Goal: Task Accomplishment & Management: Use online tool/utility

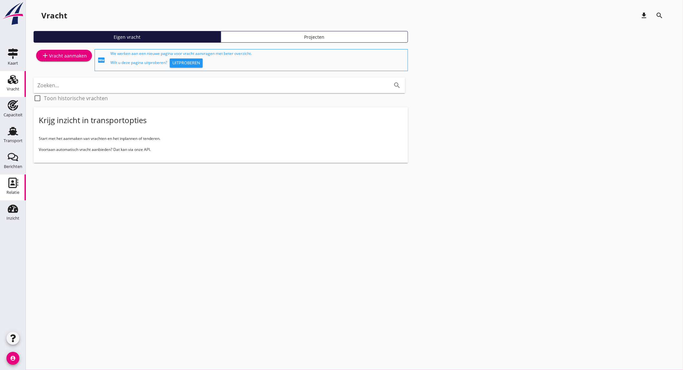
click at [14, 188] on div "Relatie" at bounding box center [12, 192] width 13 height 9
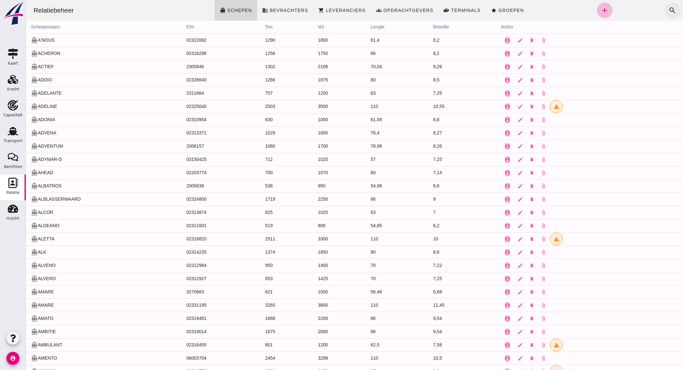
click at [668, 8] on icon "search" at bounding box center [672, 10] width 8 height 8
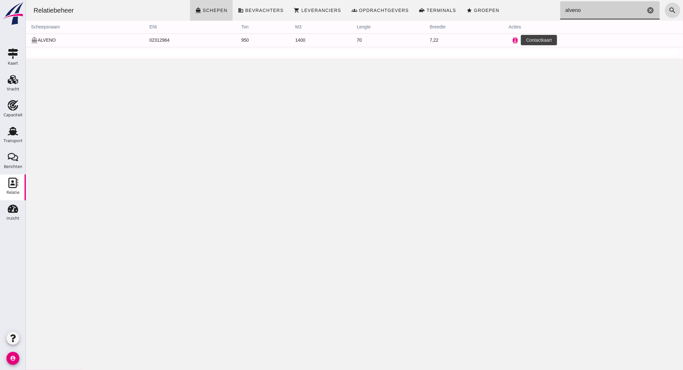
type input "alveno"
click at [508, 39] on button "contacts" at bounding box center [514, 40] width 13 height 13
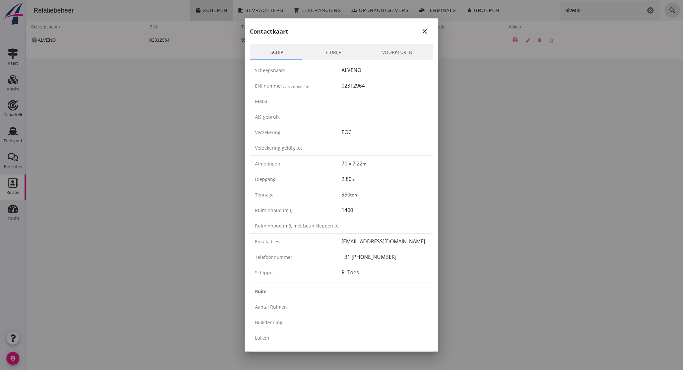
click at [421, 31] on icon "close" at bounding box center [425, 31] width 8 height 8
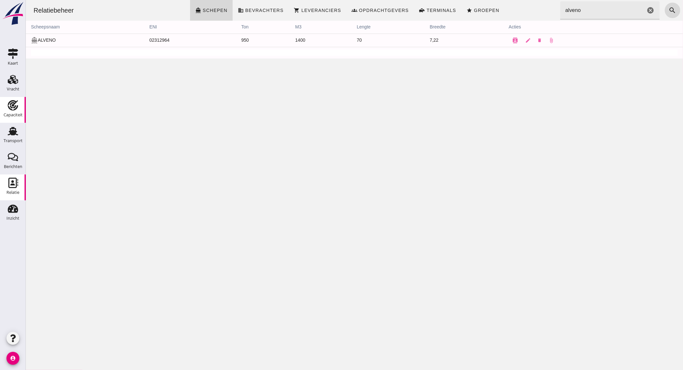
click at [20, 109] on div "Capaciteit" at bounding box center [12, 105] width 15 height 10
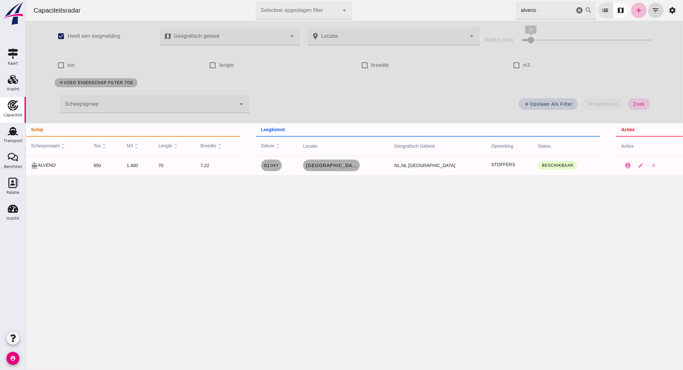
drag, startPoint x: 575, startPoint y: 10, endPoint x: 31, endPoint y: 136, distance: 557.9
click at [575, 10] on icon "cancel" at bounding box center [579, 10] width 8 height 8
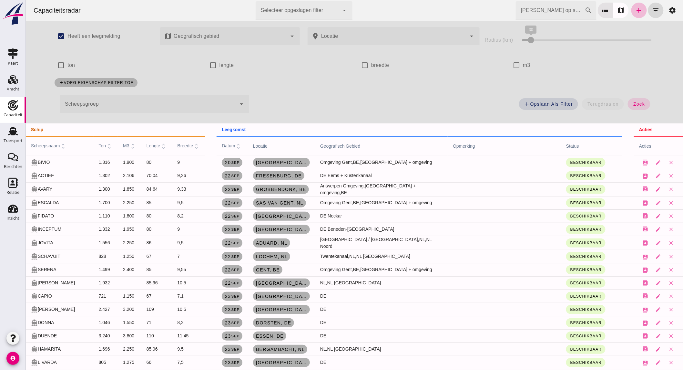
click at [566, 12] on input "[PERSON_NAME] op scheepsnaam" at bounding box center [549, 10] width 69 height 18
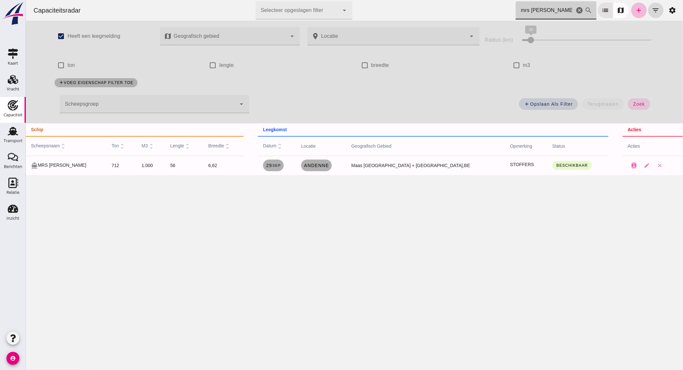
type input "mrs [PERSON_NAME]"
click at [280, 165] on small "sep" at bounding box center [276, 165] width 9 height 4
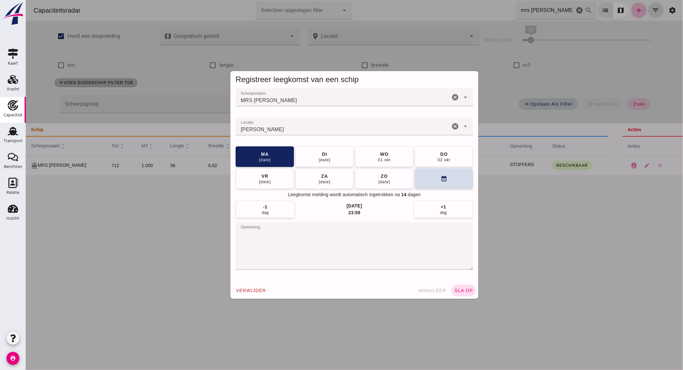
click at [452, 123] on icon "cancel" at bounding box center [455, 126] width 8 height 8
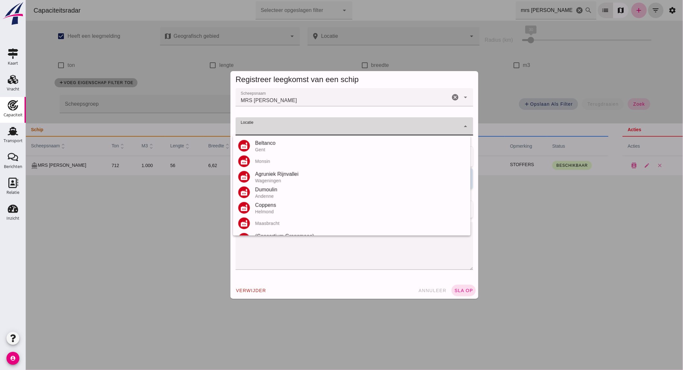
click at [392, 126] on input "Locatie" at bounding box center [347, 130] width 225 height 8
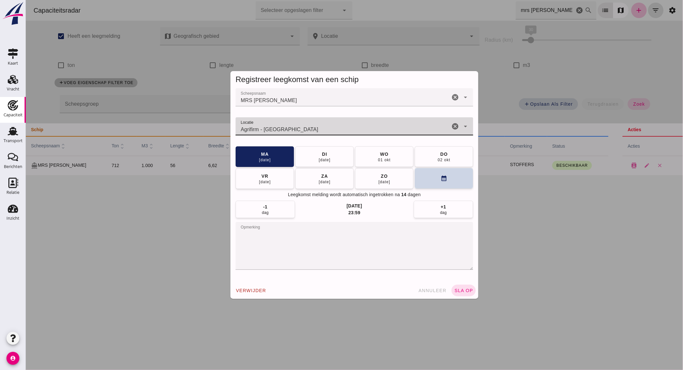
type input "Agrifirm - [GEOGRAPHIC_DATA]"
click at [437, 178] on button "calendar_month" at bounding box center [443, 178] width 58 height 21
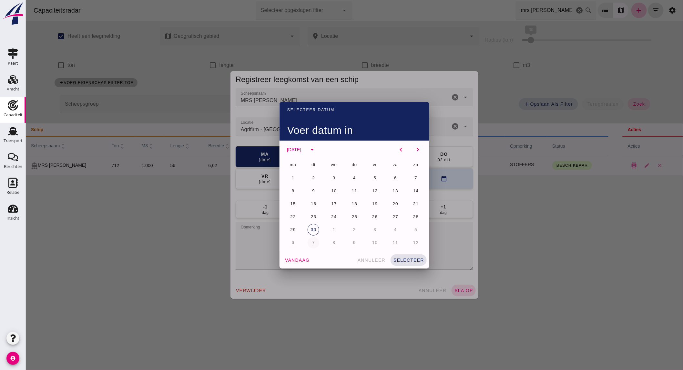
click at [311, 244] on span "7" at bounding box center [312, 242] width 3 height 5
click at [412, 257] on span "selecteer" at bounding box center [408, 259] width 31 height 5
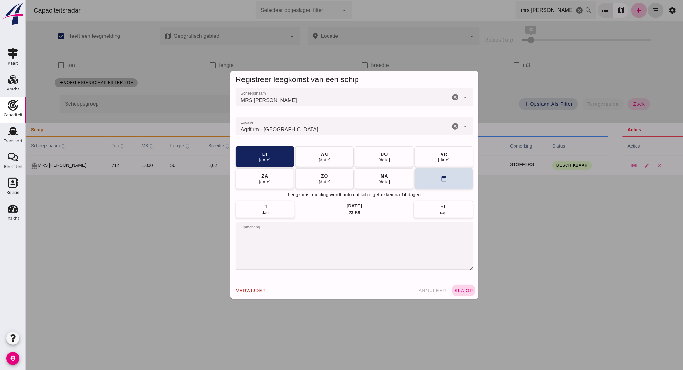
click at [456, 289] on span "sla op" at bounding box center [463, 290] width 19 height 5
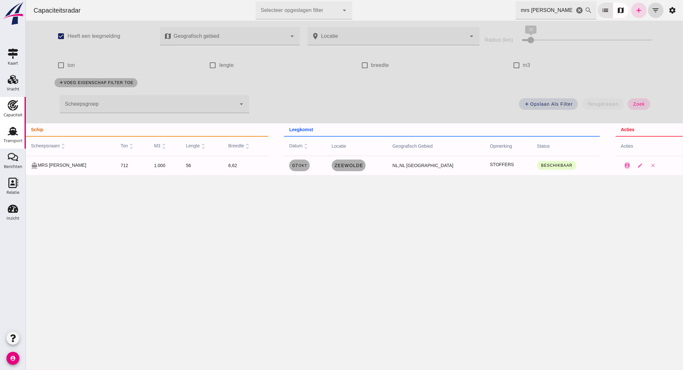
click at [11, 140] on div "Transport" at bounding box center [13, 140] width 19 height 4
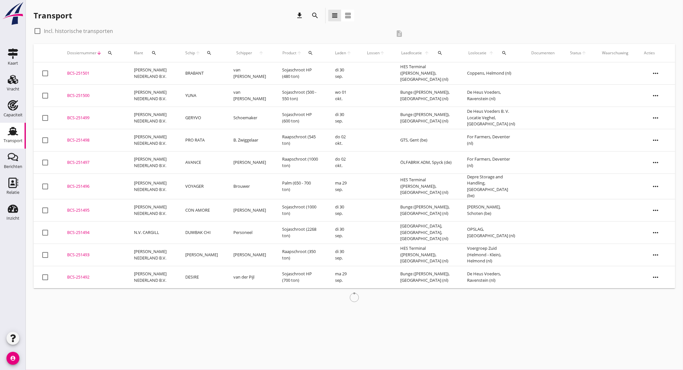
click at [310, 17] on div "search" at bounding box center [315, 16] width 12 height 8
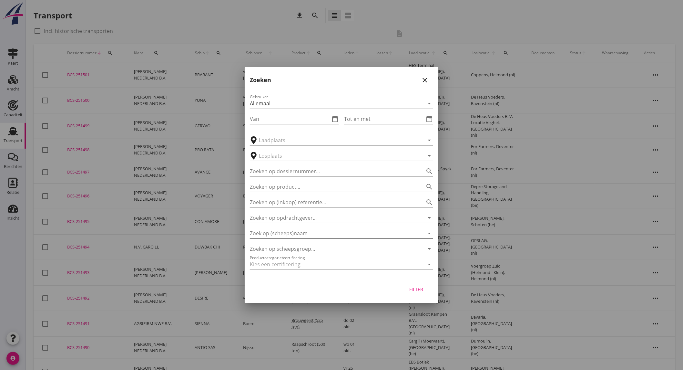
click at [295, 236] on input "Zoek op (scheeps)naam" at bounding box center [332, 233] width 165 height 10
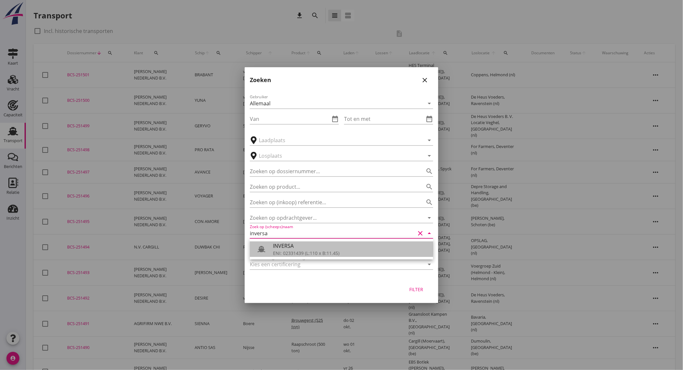
click at [314, 248] on div "INVERSA" at bounding box center [350, 246] width 155 height 8
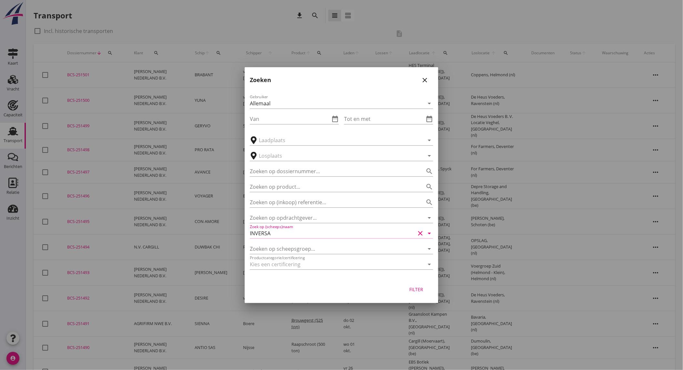
click at [421, 286] on div "Filter" at bounding box center [416, 289] width 18 height 7
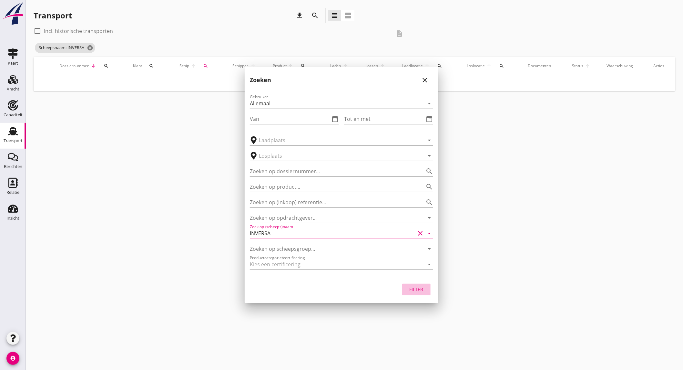
type input "INVERSA"
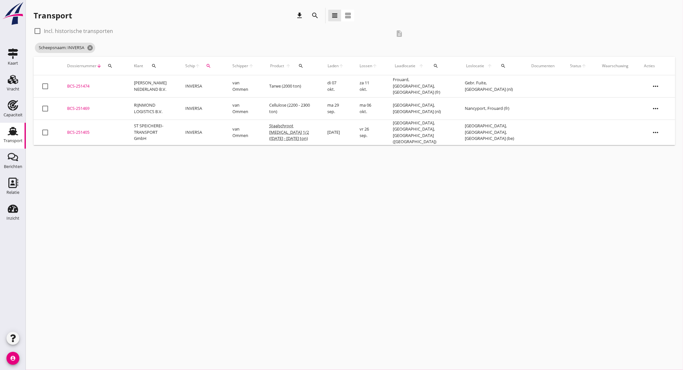
click at [195, 103] on td "INVERSA" at bounding box center [201, 108] width 47 height 22
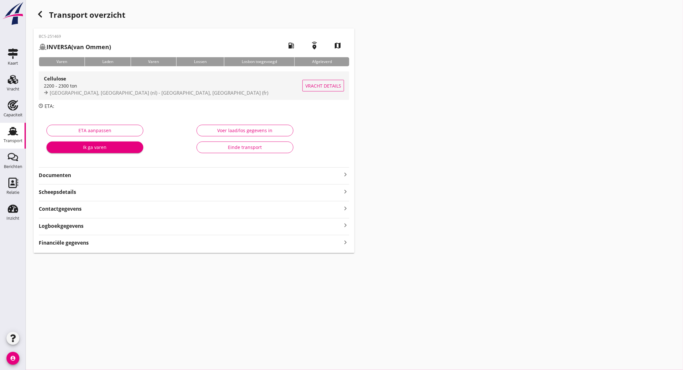
click at [142, 92] on span "[GEOGRAPHIC_DATA], [GEOGRAPHIC_DATA] (nl) - [GEOGRAPHIC_DATA], [GEOGRAPHIC_DATA…" at bounding box center [159, 92] width 218 height 6
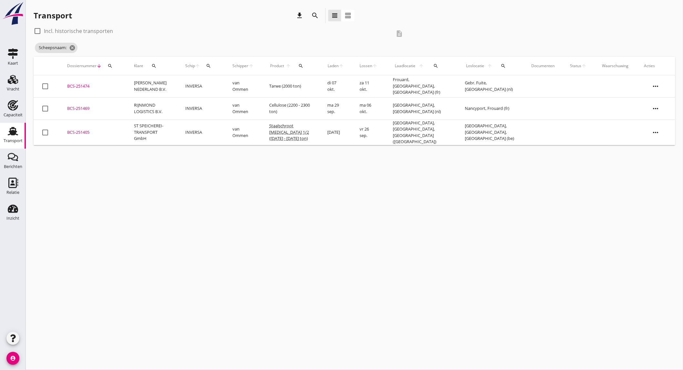
click at [232, 105] on td "van Ommen" at bounding box center [243, 108] width 37 height 22
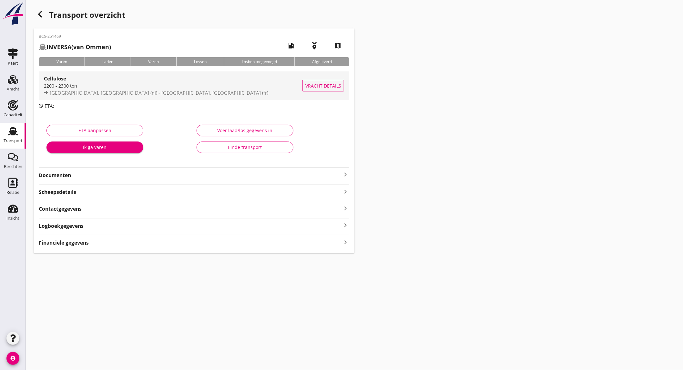
click at [101, 82] on div "2200 - 2300 ton" at bounding box center [173, 85] width 259 height 7
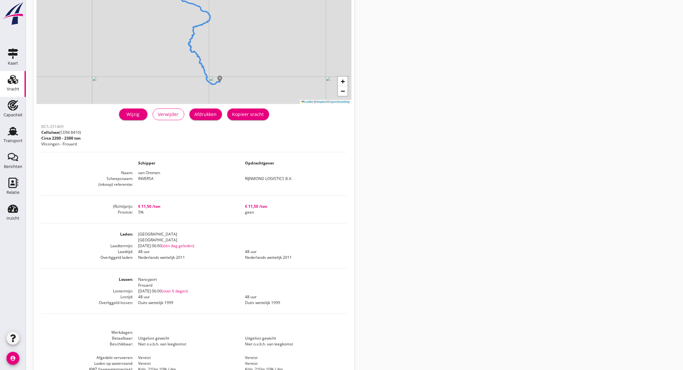
scroll to position [103, 0]
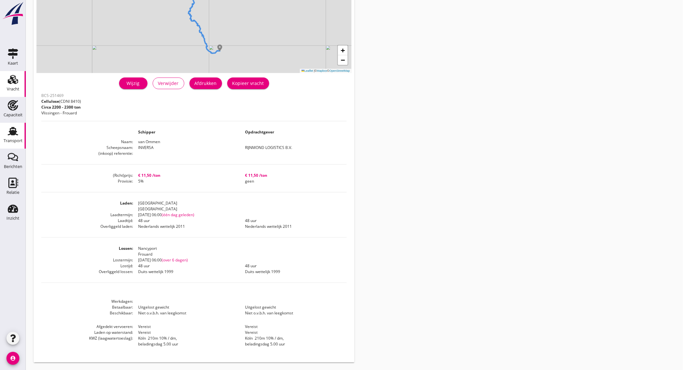
click at [8, 128] on icon "Transport" at bounding box center [13, 131] width 10 height 10
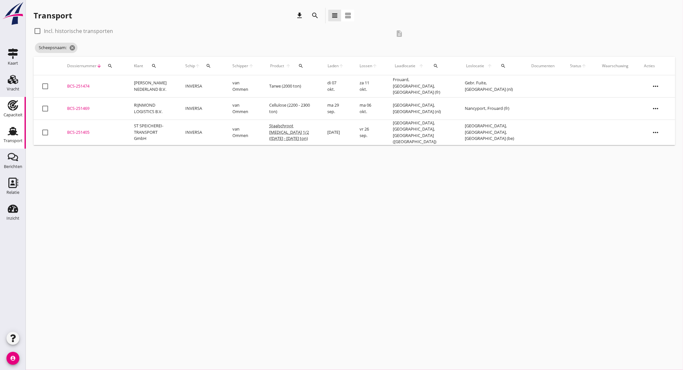
click at [17, 104] on icon "Capaciteit" at bounding box center [13, 105] width 10 height 10
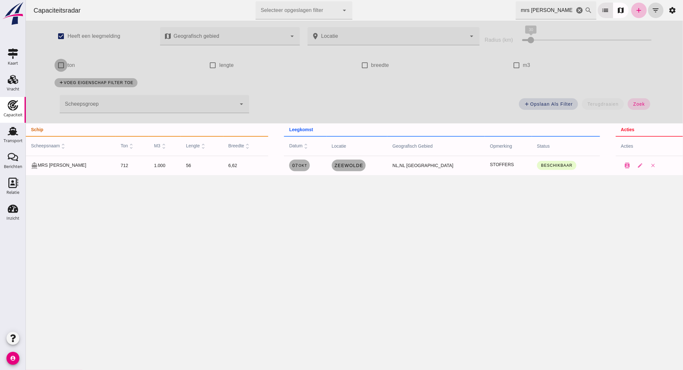
click at [58, 65] on input "ton" at bounding box center [60, 65] width 13 height 13
checkbox input "true"
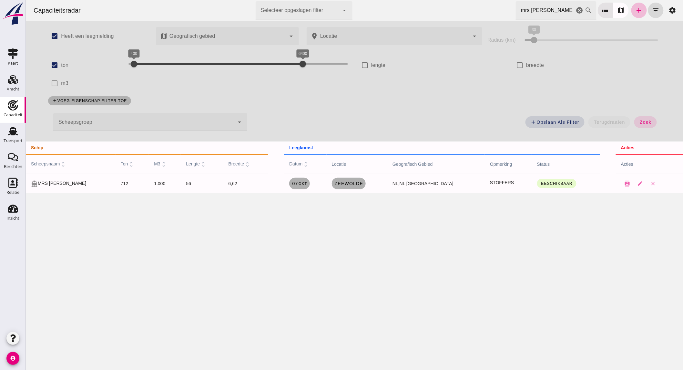
click at [575, 10] on icon "cancel" at bounding box center [579, 10] width 8 height 8
click at [296, 63] on div at bounding box center [302, 63] width 13 height 13
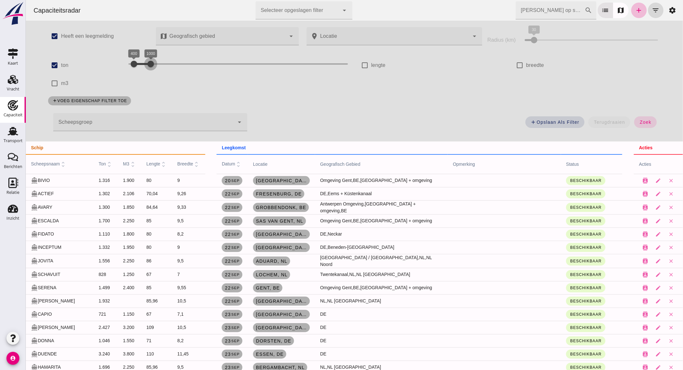
drag, startPoint x: 164, startPoint y: 61, endPoint x: 147, endPoint y: 62, distance: 16.8
click at [147, 62] on div at bounding box center [150, 63] width 13 height 13
click at [634, 118] on button "zoek" at bounding box center [645, 122] width 22 height 12
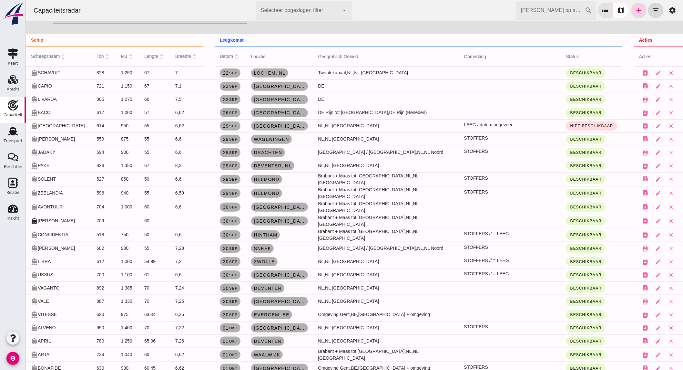
scroll to position [143, 0]
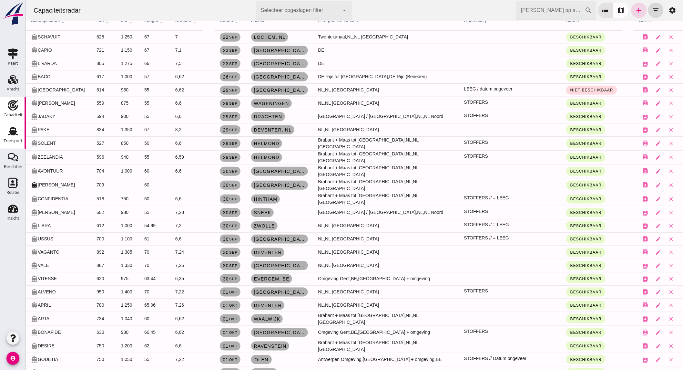
click at [7, 139] on div "Transport" at bounding box center [13, 140] width 19 height 4
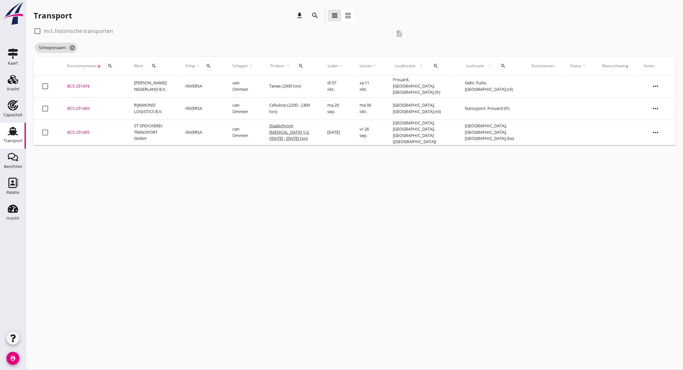
click at [161, 79] on td "[PERSON_NAME] NEDERLAND B.V." at bounding box center [151, 86] width 51 height 22
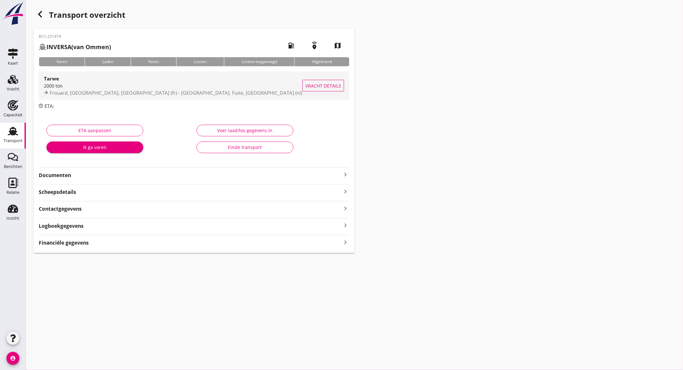
click at [119, 85] on div "2000 ton" at bounding box center [173, 85] width 259 height 7
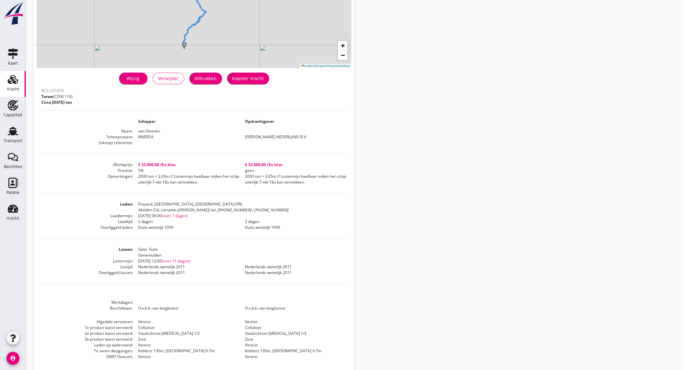
scroll to position [120, 0]
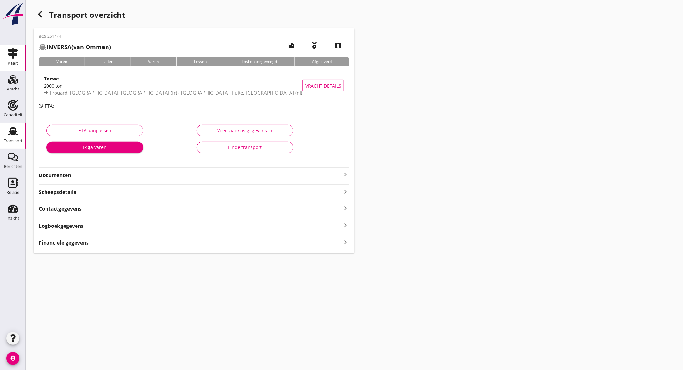
click at [15, 62] on div "Kaart" at bounding box center [13, 63] width 10 height 4
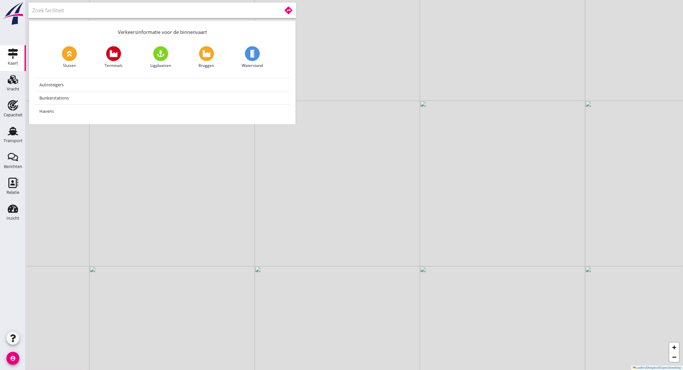
click at [61, 10] on input "text" at bounding box center [152, 10] width 240 height 10
type input "fro"
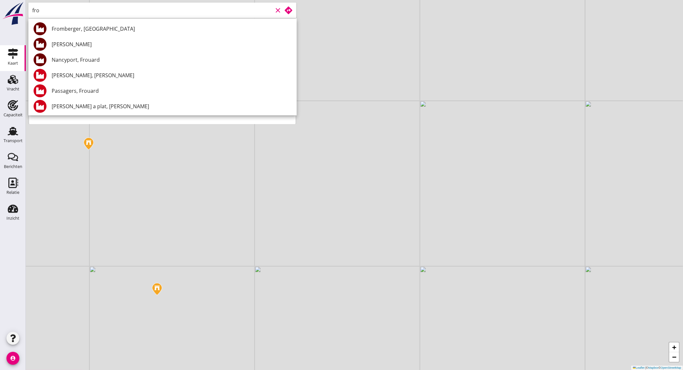
click at [288, 13] on use at bounding box center [289, 10] width 8 height 8
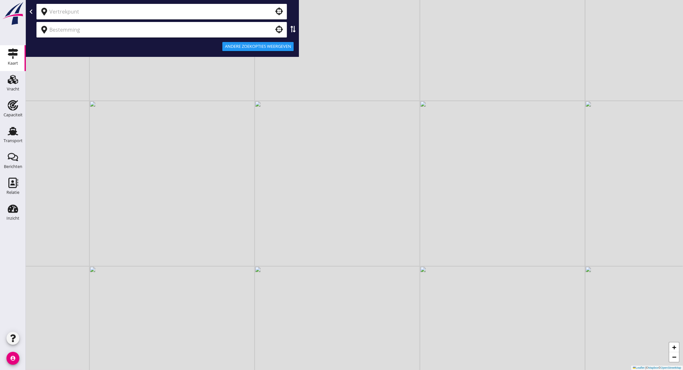
click at [164, 11] on input "text" at bounding box center [157, 11] width 216 height 10
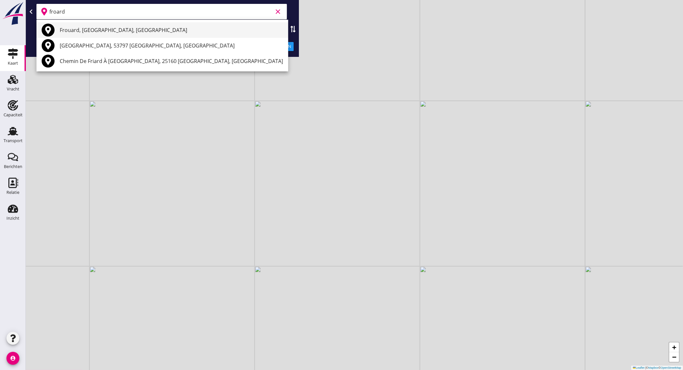
click at [139, 31] on div "Frouard, [GEOGRAPHIC_DATA], [GEOGRAPHIC_DATA]" at bounding box center [171, 30] width 223 height 8
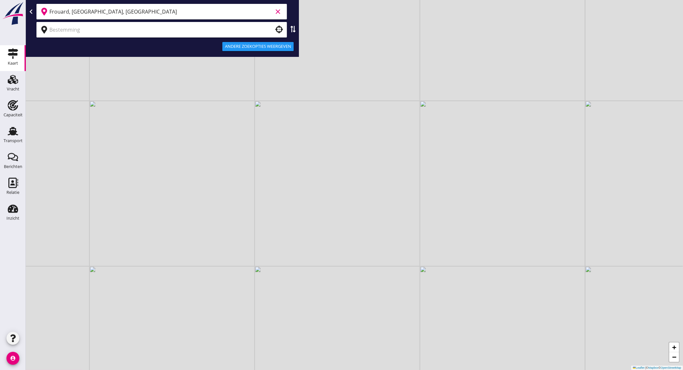
type input "Frouard, [GEOGRAPHIC_DATA], [GEOGRAPHIC_DATA]"
click at [105, 33] on input "text" at bounding box center [157, 30] width 216 height 10
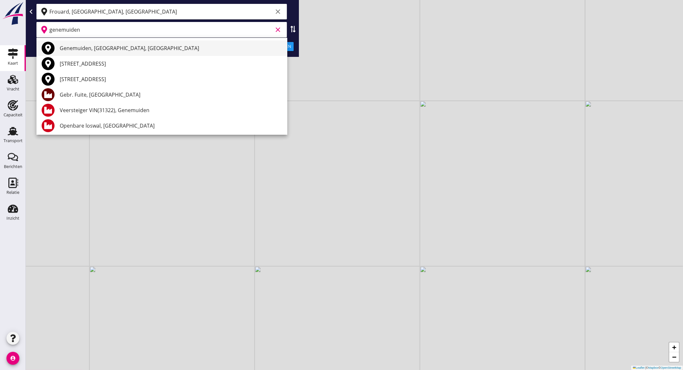
click at [94, 44] on div "Genemuiden, [GEOGRAPHIC_DATA], [GEOGRAPHIC_DATA]" at bounding box center [171, 48] width 222 height 8
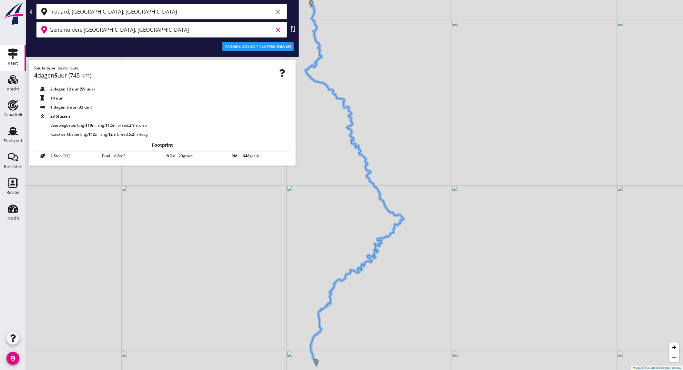
type input "Genemuiden, [GEOGRAPHIC_DATA], [GEOGRAPHIC_DATA]"
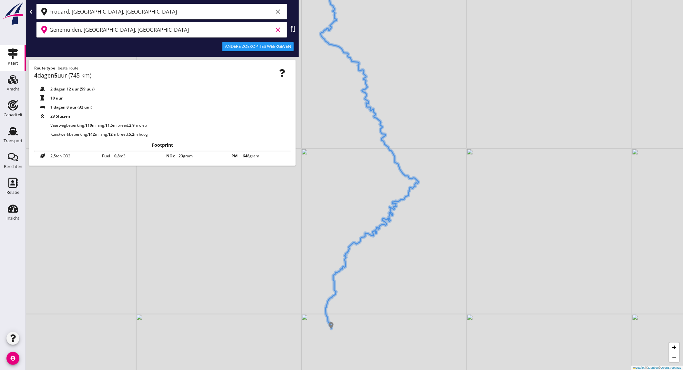
click at [306, 288] on div "+ − Leaflet | © Mapbox © OpenStreetMap" at bounding box center [354, 185] width 657 height 370
click at [337, 232] on div "+ − Leaflet | © Mapbox © OpenStreetMap" at bounding box center [354, 185] width 657 height 370
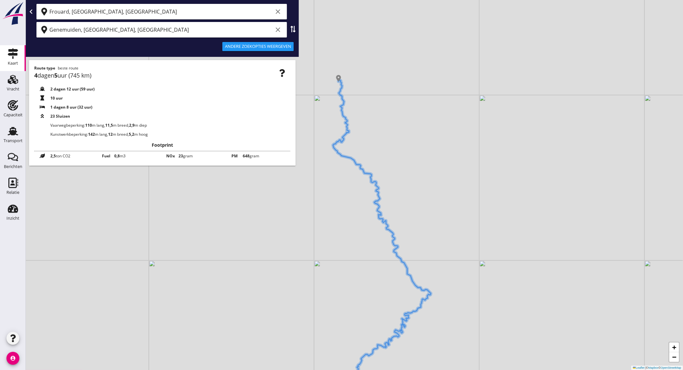
drag, startPoint x: 164, startPoint y: 192, endPoint x: 135, endPoint y: 295, distance: 106.9
click at [135, 295] on div "+ − Leaflet | © Mapbox © OpenStreetMap" at bounding box center [354, 185] width 657 height 370
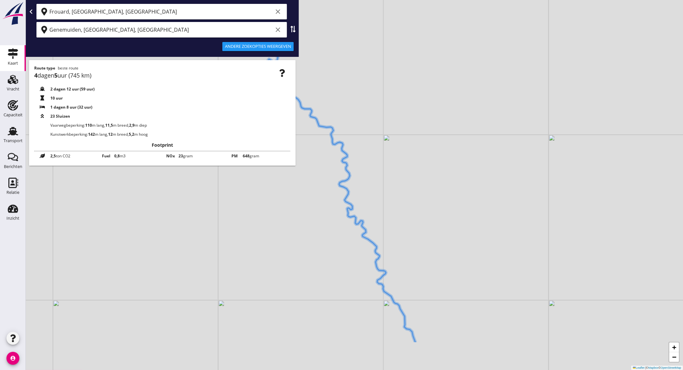
drag, startPoint x: 276, startPoint y: 195, endPoint x: 105, endPoint y: 128, distance: 183.1
click at [105, 128] on div "+ − Leaflet | © Mapbox © OpenStreetMap Frouard, [GEOGRAPHIC_DATA], [GEOGRAPHIC_…" at bounding box center [354, 185] width 657 height 370
click at [29, 12] on icon at bounding box center [30, 11] width 5 height 5
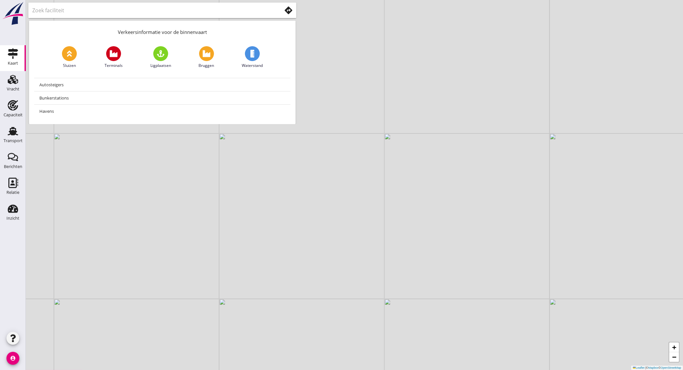
drag, startPoint x: 332, startPoint y: 311, endPoint x: 302, endPoint y: 220, distance: 95.0
click at [309, 238] on div "+ − Leaflet | © Mapbox © OpenStreetMap" at bounding box center [354, 185] width 657 height 370
drag, startPoint x: 318, startPoint y: 285, endPoint x: 291, endPoint y: 201, distance: 88.1
click at [292, 204] on div "+ − Leaflet | © Mapbox © OpenStreetMap" at bounding box center [354, 185] width 657 height 370
drag, startPoint x: 380, startPoint y: 117, endPoint x: 373, endPoint y: 251, distance: 134.4
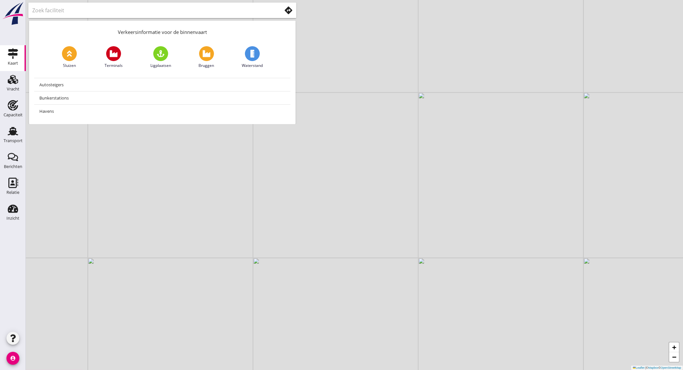
click at [298, 285] on div "+ − Leaflet | © Mapbox © OpenStreetMap" at bounding box center [354, 185] width 657 height 370
drag, startPoint x: 331, startPoint y: 141, endPoint x: 355, endPoint y: 180, distance: 45.1
click at [355, 180] on div "+ − Leaflet | © Mapbox © OpenStreetMap" at bounding box center [354, 185] width 657 height 370
drag, startPoint x: 318, startPoint y: 199, endPoint x: 320, endPoint y: 207, distance: 7.7
click at [332, 234] on div "+ − Leaflet | © Mapbox © OpenStreetMap" at bounding box center [354, 185] width 657 height 370
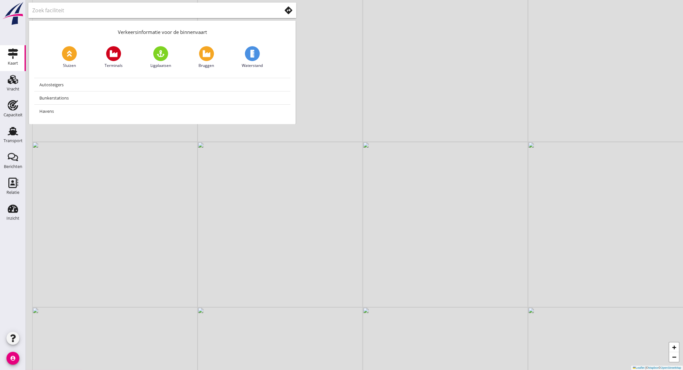
drag, startPoint x: 139, startPoint y: 168, endPoint x: 340, endPoint y: 259, distance: 220.0
click at [321, 257] on div "+ − Leaflet | © Mapbox © OpenStreetMap" at bounding box center [354, 185] width 657 height 370
drag, startPoint x: 329, startPoint y: 168, endPoint x: 418, endPoint y: 264, distance: 130.2
click at [418, 264] on div "+ − Leaflet | © Mapbox © OpenStreetMap" at bounding box center [354, 185] width 657 height 370
drag, startPoint x: 408, startPoint y: 241, endPoint x: 384, endPoint y: 248, distance: 24.2
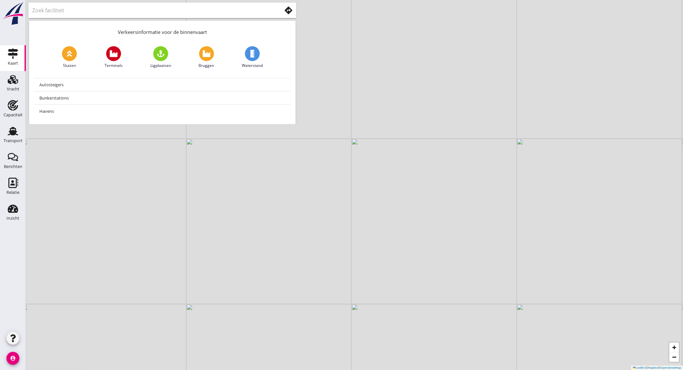
click at [384, 248] on div "+ − Leaflet | © Mapbox © OpenStreetMap" at bounding box center [354, 185] width 657 height 370
drag, startPoint x: 512, startPoint y: 249, endPoint x: 386, endPoint y: 217, distance: 130.1
click at [386, 217] on div "+ − Leaflet | © Mapbox © OpenStreetMap" at bounding box center [354, 185] width 657 height 370
drag, startPoint x: 374, startPoint y: 229, endPoint x: 232, endPoint y: 256, distance: 144.4
click at [232, 256] on div "+ − Leaflet | © Mapbox © OpenStreetMap" at bounding box center [354, 185] width 657 height 370
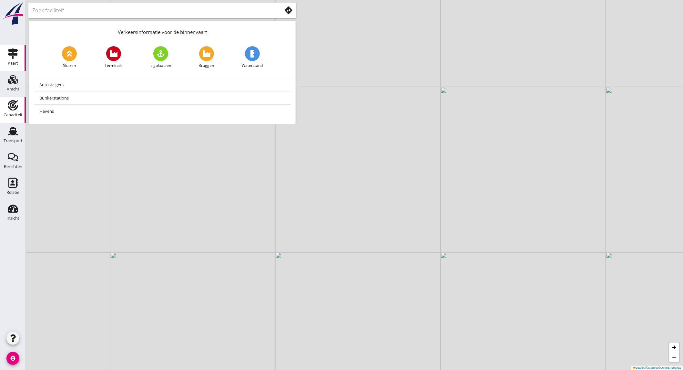
click at [14, 112] on div "Capaciteit" at bounding box center [13, 114] width 19 height 9
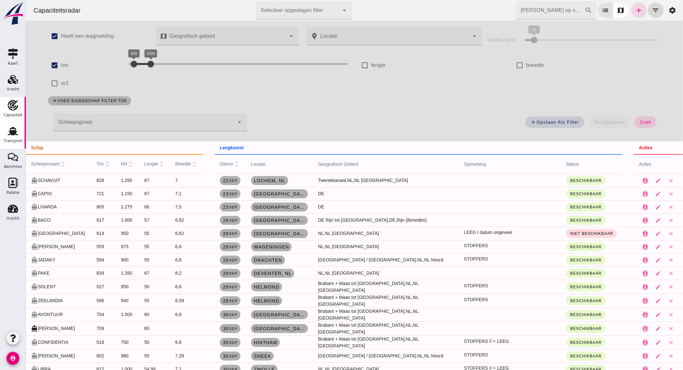
click at [16, 138] on div "Transport" at bounding box center [13, 140] width 19 height 9
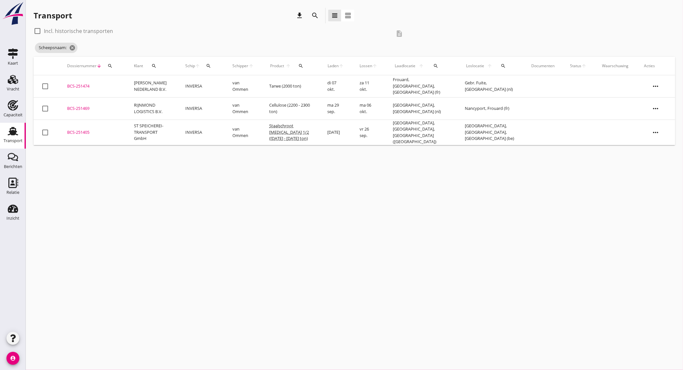
click at [168, 86] on td "[PERSON_NAME] NEDERLAND B.V." at bounding box center [151, 86] width 51 height 22
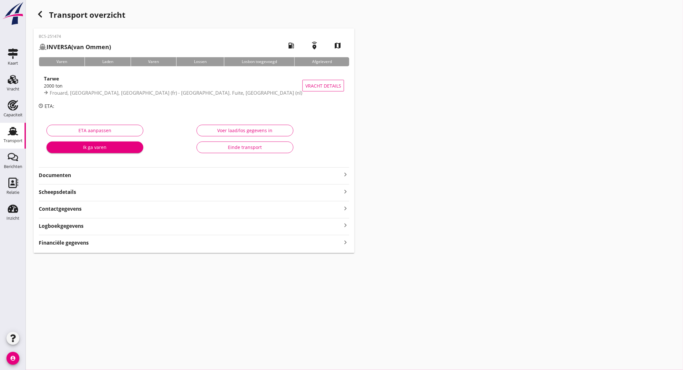
click at [168, 86] on div "2000 ton" at bounding box center [173, 85] width 259 height 7
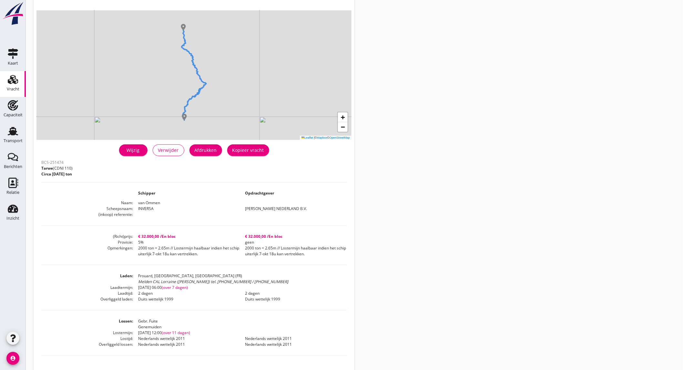
scroll to position [72, 0]
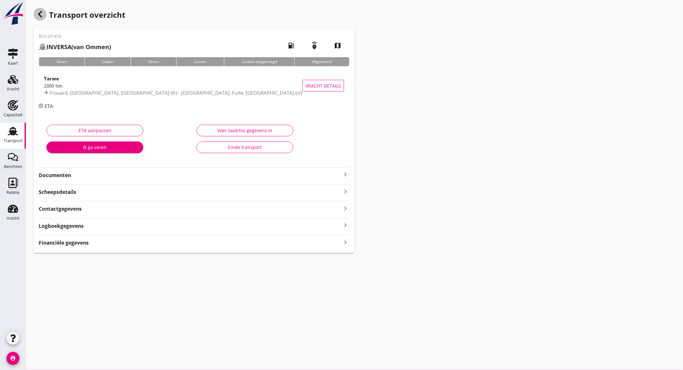
click at [40, 13] on use "button" at bounding box center [40, 14] width 4 height 6
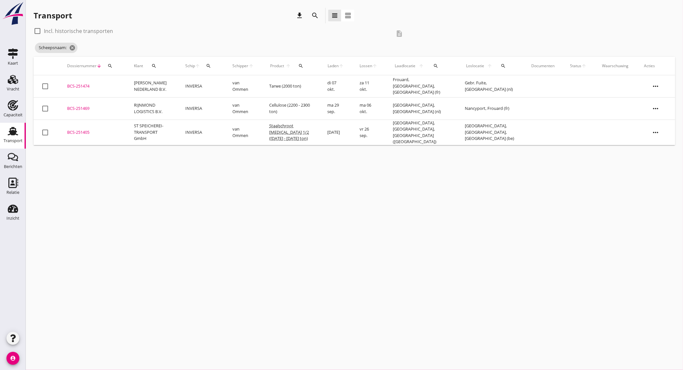
click at [234, 106] on td "van Ommen" at bounding box center [243, 108] width 37 height 22
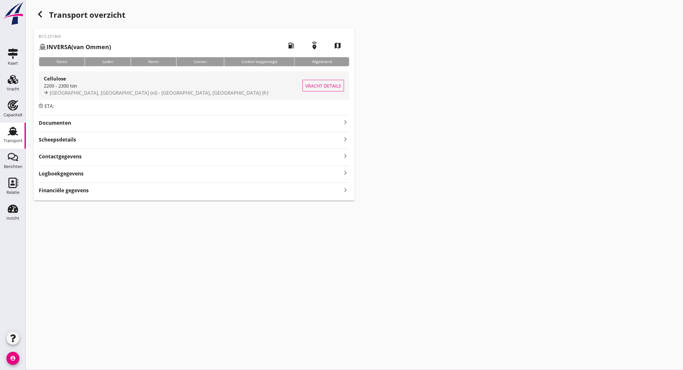
click at [123, 79] on div "Cellulose" at bounding box center [173, 79] width 259 height 8
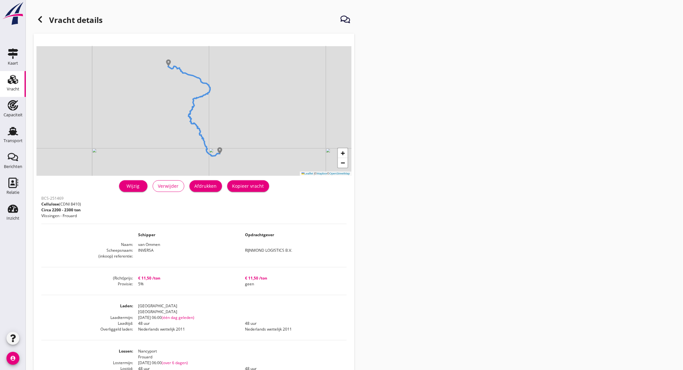
scroll to position [36, 0]
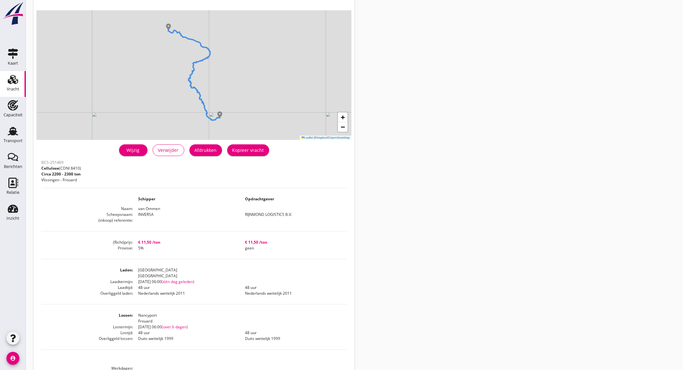
drag, startPoint x: 21, startPoint y: 85, endPoint x: 24, endPoint y: 85, distance: 3.6
click at [21, 85] on link "Vracht Vracht" at bounding box center [13, 84] width 26 height 26
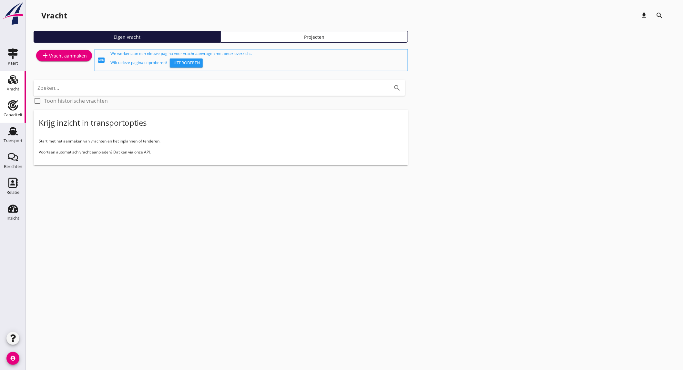
click at [17, 108] on icon "Capaciteit" at bounding box center [13, 105] width 10 height 10
click at [0, 0] on link "add" at bounding box center [0, 0] width 0 height 0
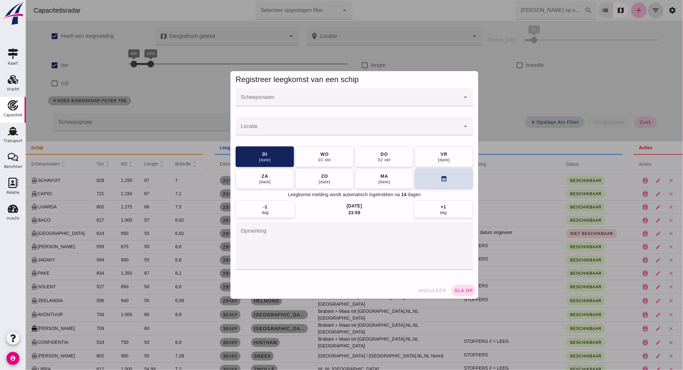
click at [314, 99] on input "Scheepsnaam" at bounding box center [347, 100] width 225 height 8
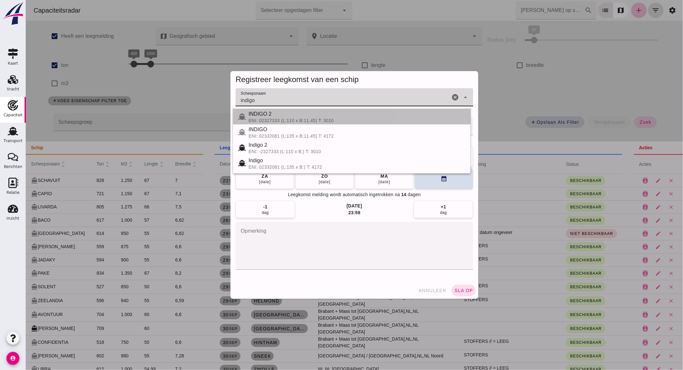
click at [302, 120] on div "ENI: 02327333 (L:110 x B:11.45) T: 3010" at bounding box center [356, 120] width 217 height 5
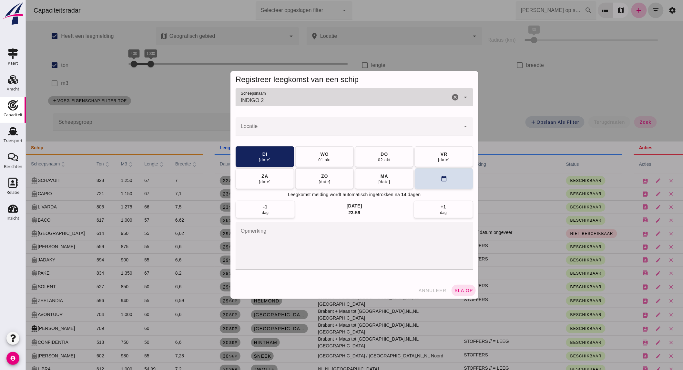
type input "INDIGO 2"
click at [291, 128] on input "Locatie" at bounding box center [347, 130] width 225 height 8
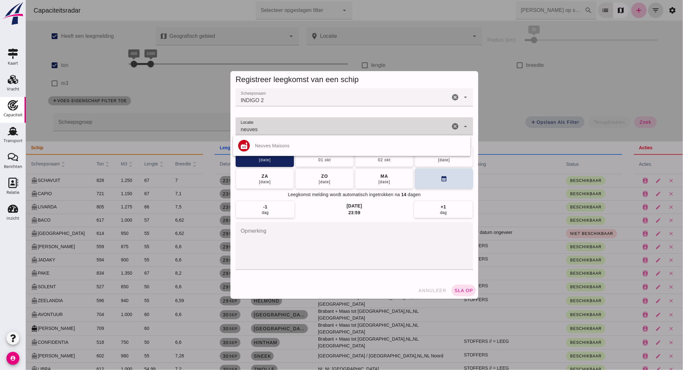
type input "neuves"
click at [301, 124] on div at bounding box center [347, 126] width 225 height 18
click at [312, 146] on div "Neuves Maisons" at bounding box center [360, 145] width 210 height 5
type input "Neuves Maisons"
click at [433, 180] on button "calendar_month" at bounding box center [443, 178] width 58 height 21
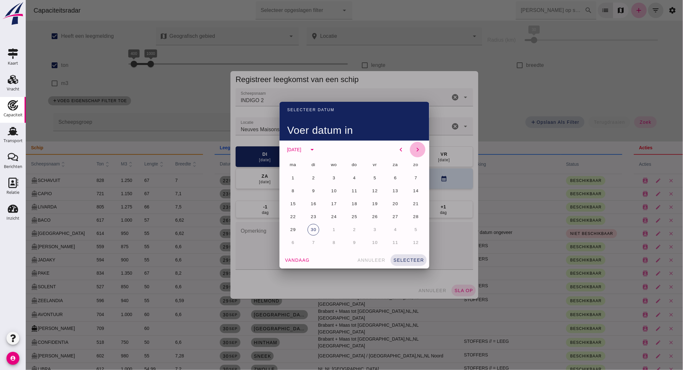
click at [414, 147] on icon "chevron_right" at bounding box center [417, 150] width 8 height 8
click at [389, 190] on button "11" at bounding box center [395, 191] width 12 height 12
click at [404, 259] on span "selecteer" at bounding box center [408, 259] width 31 height 5
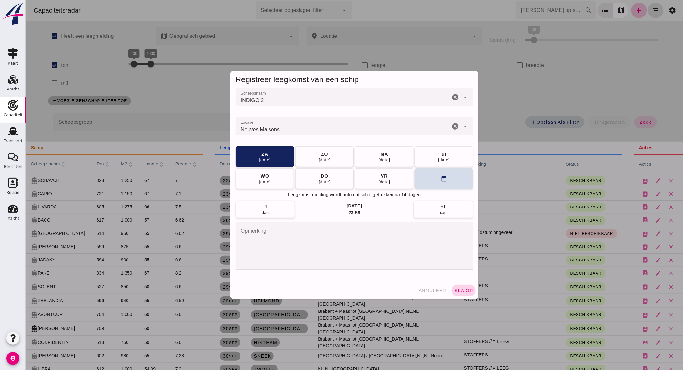
click at [457, 286] on button "sla op" at bounding box center [463, 290] width 24 height 12
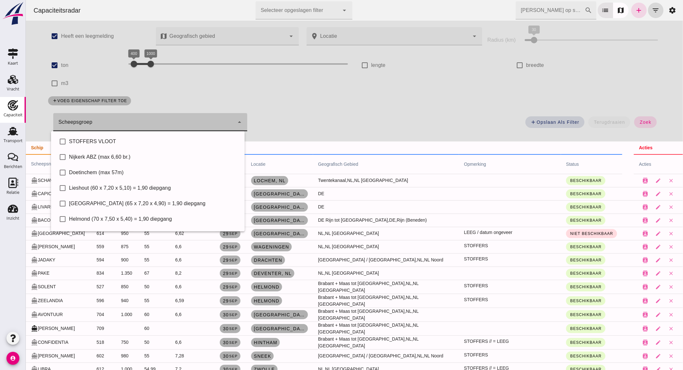
click at [134, 117] on div at bounding box center [143, 122] width 181 height 18
click at [138, 140] on div "STOFFERS VLOOT" at bounding box center [154, 141] width 170 height 8
type input "STOFFERS VLOOT"
checkbox input "true"
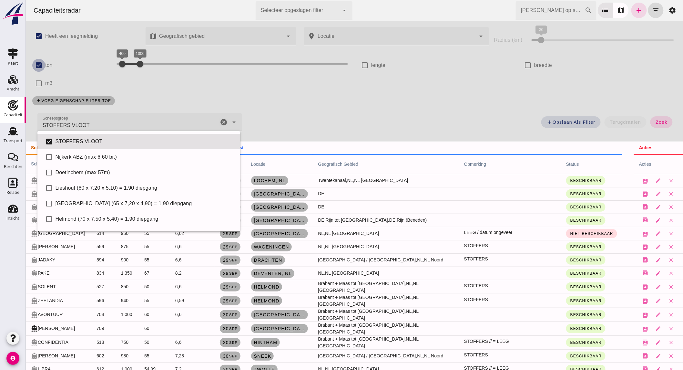
click at [43, 66] on input "ton" at bounding box center [38, 65] width 13 height 13
checkbox input "false"
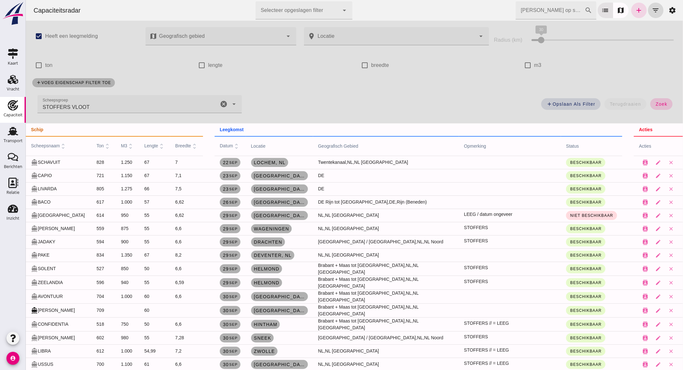
click at [662, 101] on button "zoek" at bounding box center [661, 104] width 22 height 12
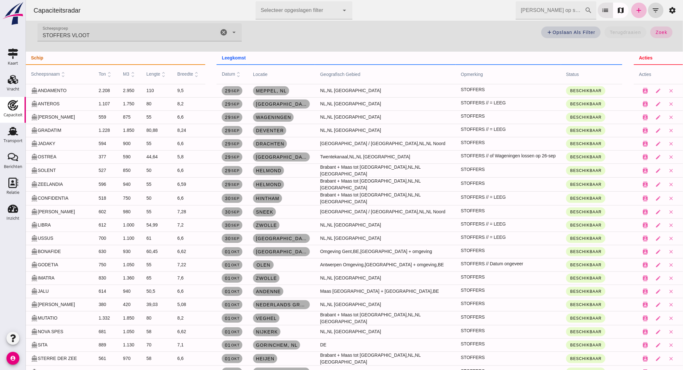
scroll to position [107, 0]
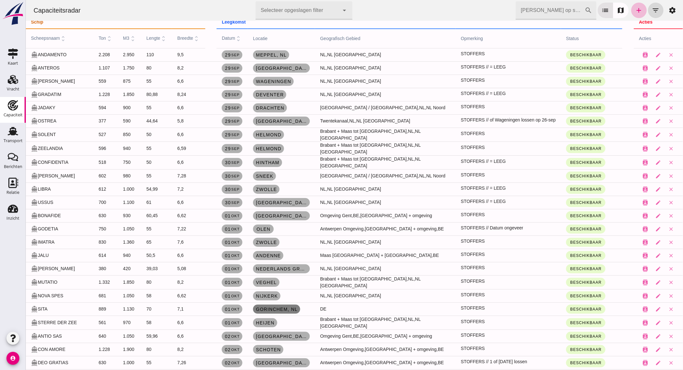
click at [270, 306] on span "Gorinchem , nl" at bounding box center [276, 308] width 42 height 5
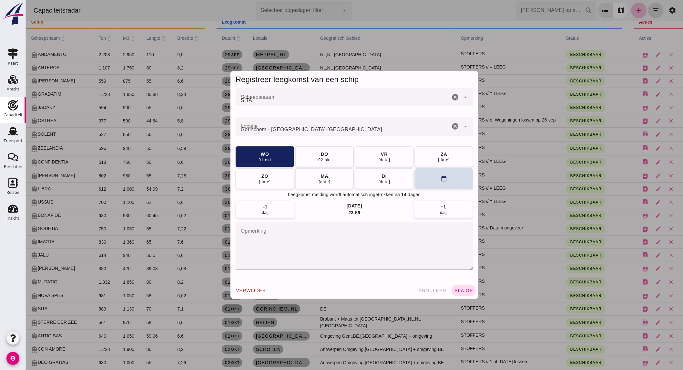
scroll to position [0, 0]
click at [451, 127] on icon "cancel" at bounding box center [455, 126] width 8 height 8
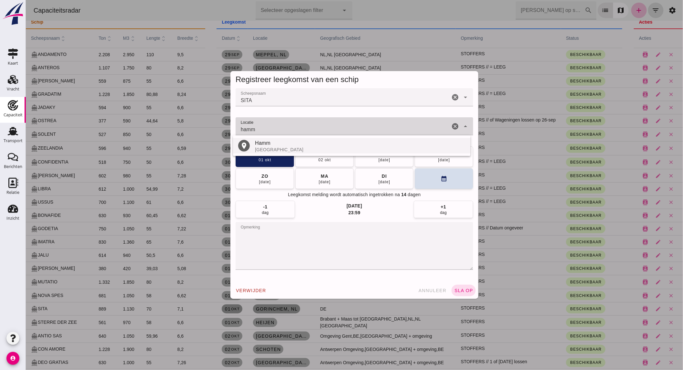
click at [305, 147] on div "[GEOGRAPHIC_DATA]" at bounding box center [360, 149] width 210 height 5
type input "Beiselen - [GEOGRAPHIC_DATA]"
click at [463, 289] on span "sla op" at bounding box center [463, 290] width 19 height 5
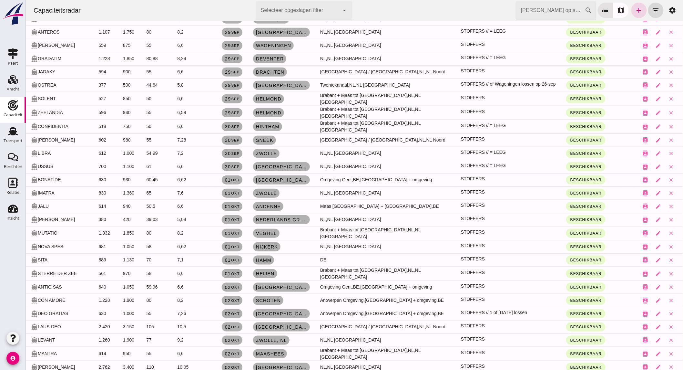
scroll to position [36, 0]
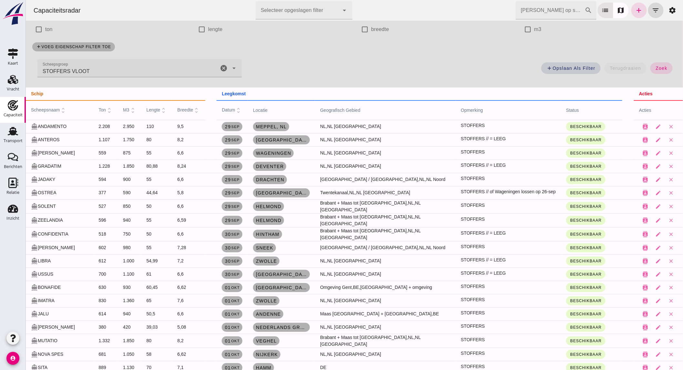
drag, startPoint x: 223, startPoint y: 66, endPoint x: 308, endPoint y: 43, distance: 87.8
click at [223, 66] on icon "cancel" at bounding box center [223, 68] width 8 height 8
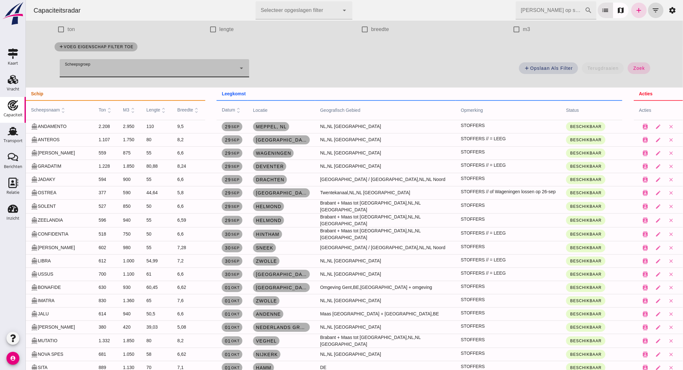
scroll to position [0, 0]
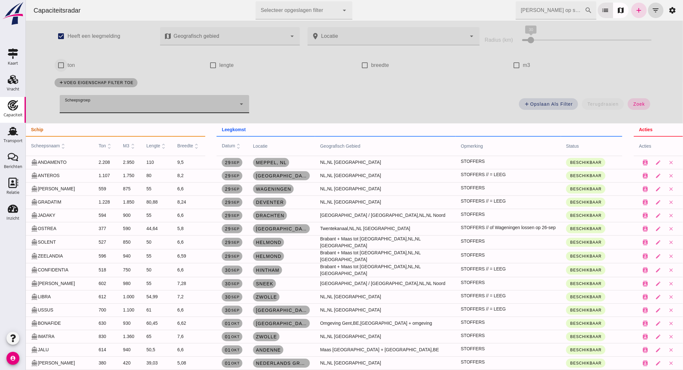
click at [57, 62] on input "ton" at bounding box center [60, 65] width 13 height 13
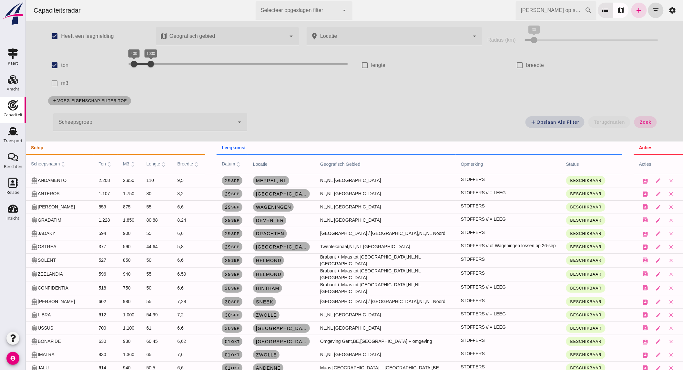
click at [282, 72] on div "400 4600 400 1000" at bounding box center [238, 65] width 232 height 18
drag, startPoint x: 187, startPoint y: 63, endPoint x: 196, endPoint y: 62, distance: 8.7
click at [196, 62] on div "[CREDIT_CARD_NUMBER]" at bounding box center [237, 64] width 219 height 10
click at [639, 124] on span "zoek" at bounding box center [645, 121] width 12 height 5
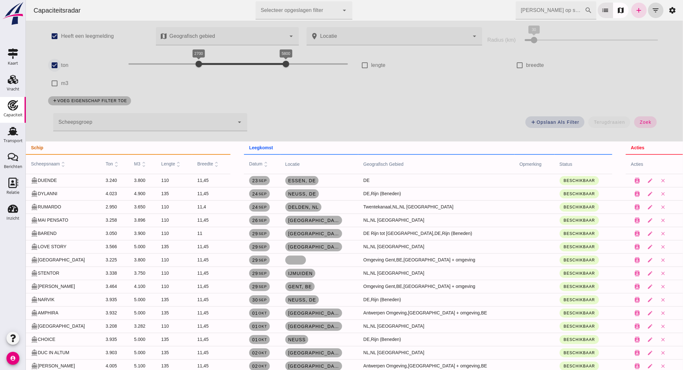
click at [48, 63] on input "ton" at bounding box center [54, 65] width 13 height 13
checkbox input "false"
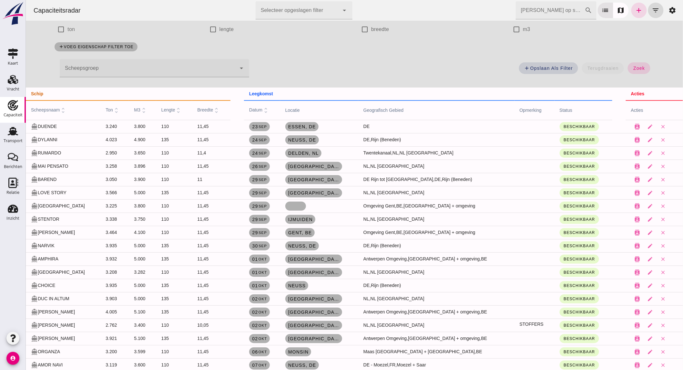
scroll to position [77, 0]
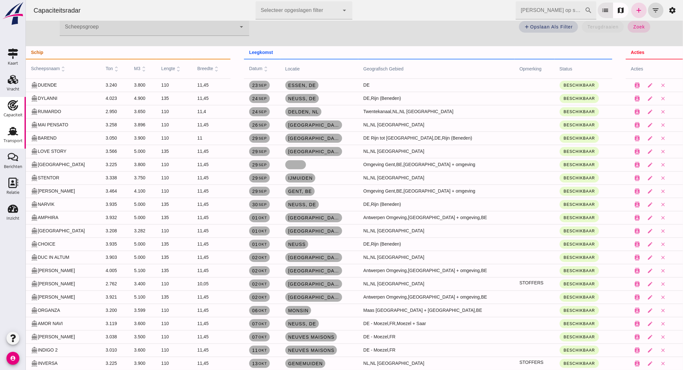
drag, startPoint x: 14, startPoint y: 137, endPoint x: 16, endPoint y: 134, distance: 3.9
click at [14, 137] on div "Transport" at bounding box center [13, 140] width 19 height 9
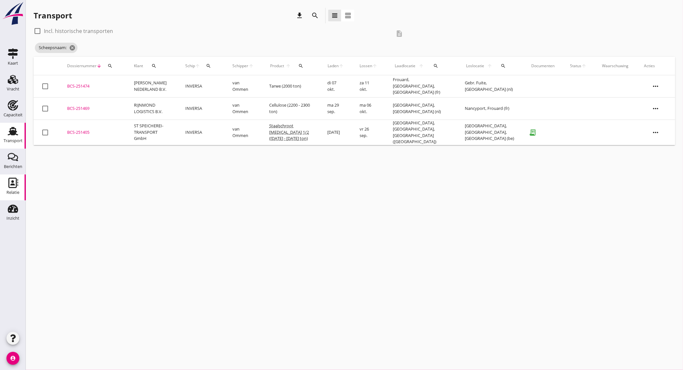
click at [14, 186] on icon "Relatie" at bounding box center [13, 183] width 10 height 10
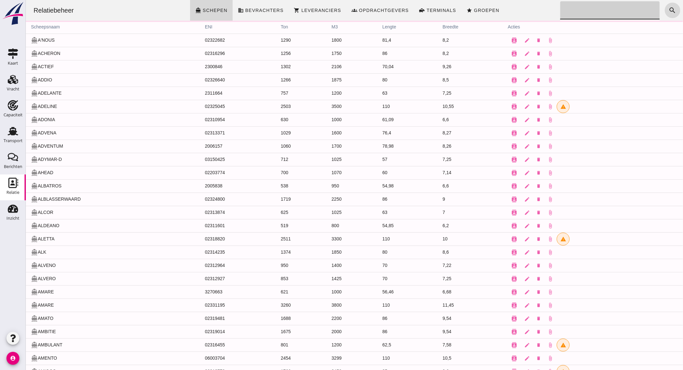
click at [587, 12] on input "Zoeken..." at bounding box center [608, 10] width 96 height 18
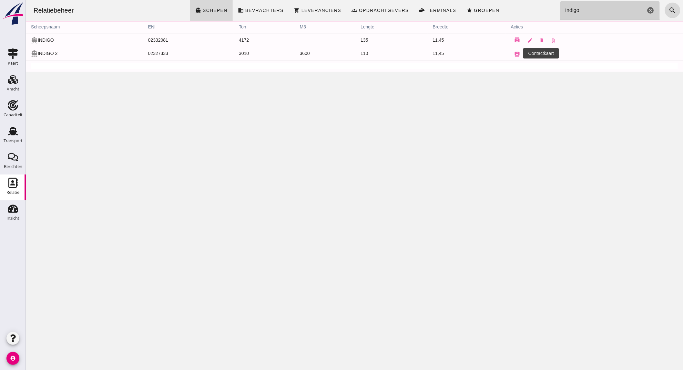
type input "indigo"
click at [539, 52] on icon "delete" at bounding box center [541, 53] width 5 height 5
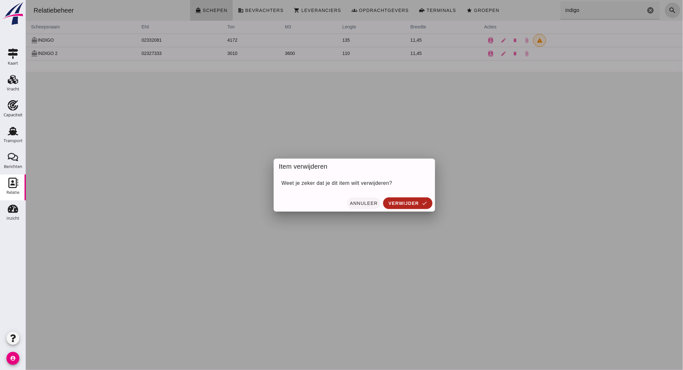
click at [362, 203] on span "annuleer" at bounding box center [363, 202] width 28 height 5
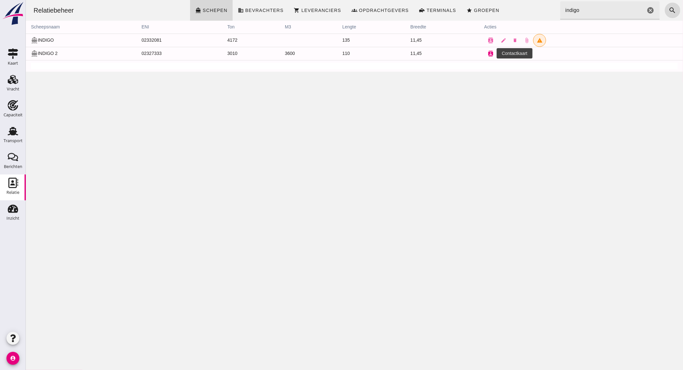
click at [487, 54] on icon "contacts" at bounding box center [490, 54] width 6 height 6
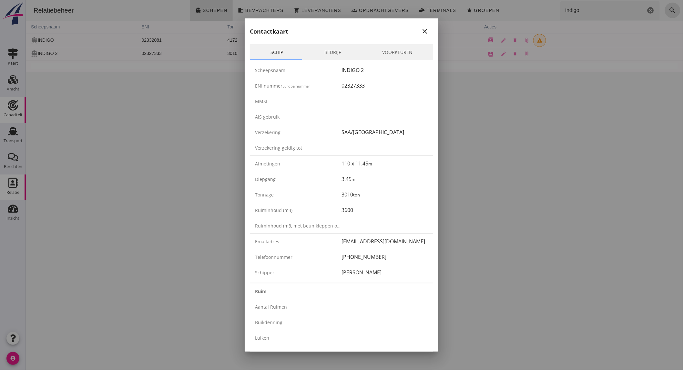
drag, startPoint x: 22, startPoint y: 111, endPoint x: 5, endPoint y: 110, distance: 16.5
click at [21, 111] on div at bounding box center [341, 185] width 683 height 370
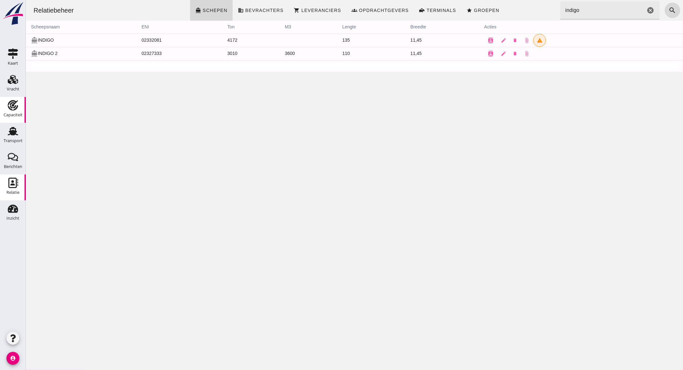
click at [8, 107] on icon "Capaciteit" at bounding box center [13, 105] width 10 height 10
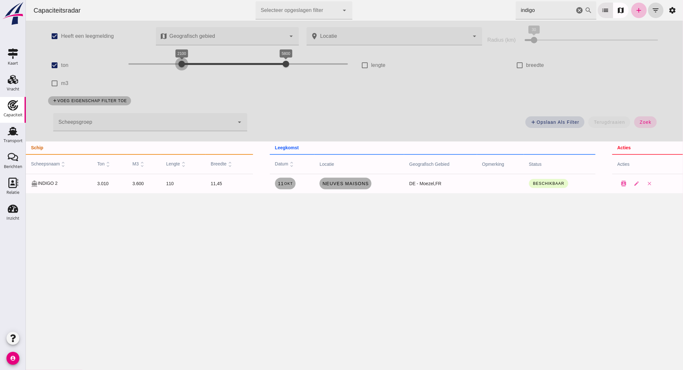
drag, startPoint x: 194, startPoint y: 65, endPoint x: 178, endPoint y: 65, distance: 16.1
click at [178, 65] on div at bounding box center [181, 63] width 13 height 13
drag, startPoint x: 276, startPoint y: 62, endPoint x: 221, endPoint y: 62, distance: 54.9
click at [221, 62] on div "[CREDIT_CARD_NUMBER]" at bounding box center [237, 64] width 219 height 10
drag, startPoint x: 644, startPoint y: 122, endPoint x: 197, endPoint y: 59, distance: 451.4
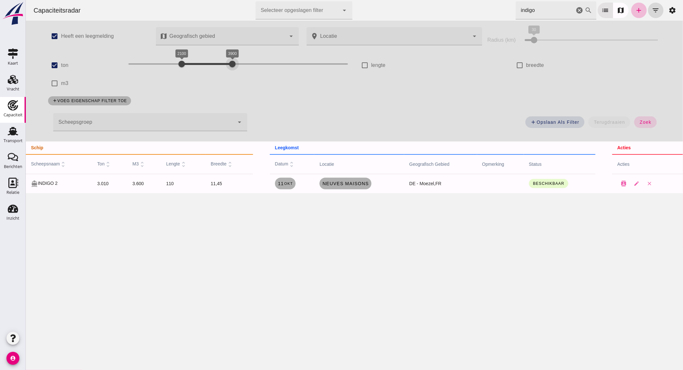
click at [644, 122] on span "zoek" at bounding box center [645, 121] width 12 height 5
drag, startPoint x: 226, startPoint y: 65, endPoint x: 211, endPoint y: 65, distance: 15.2
click at [212, 65] on div at bounding box center [218, 63] width 13 height 13
drag, startPoint x: 636, startPoint y: 118, endPoint x: 25, endPoint y: 330, distance: 646.1
click at [636, 118] on button "zoek" at bounding box center [645, 122] width 22 height 12
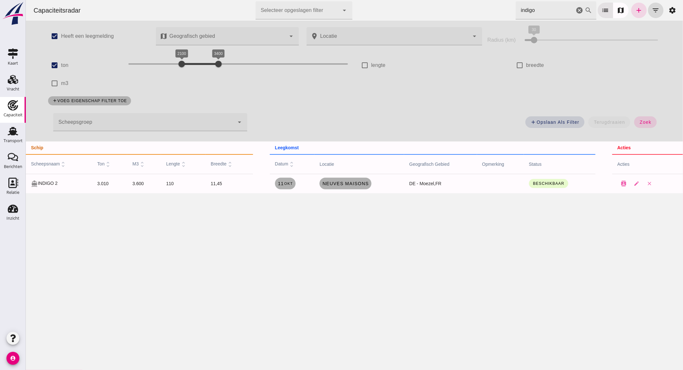
click at [575, 11] on icon "cancel" at bounding box center [579, 10] width 8 height 8
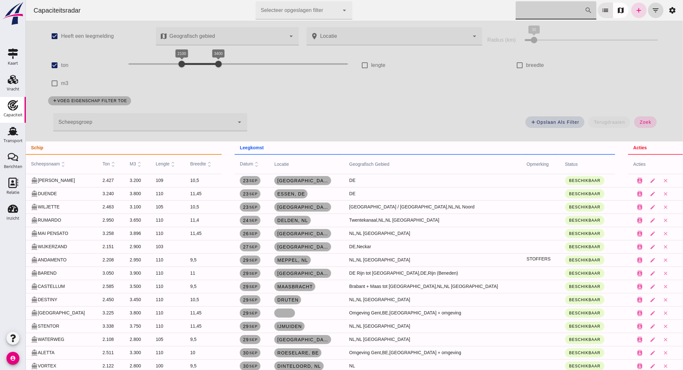
scroll to position [136, 0]
